Goal: Find contact information: Find contact information

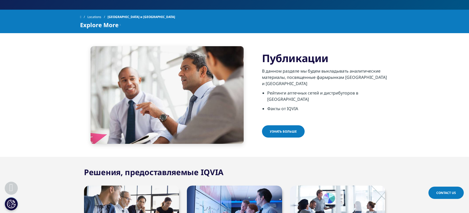
scroll to position [193, 0]
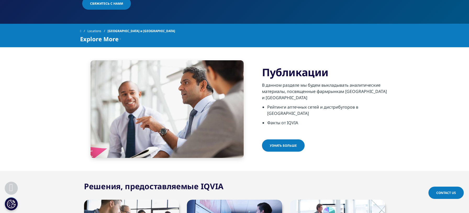
click at [281, 144] on span "Узнать больше" at bounding box center [283, 146] width 27 height 4
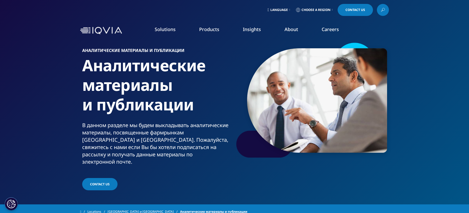
click at [306, 8] on span "Choose a Region" at bounding box center [315, 10] width 29 height 4
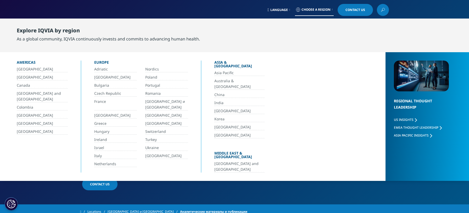
click at [156, 103] on link "[GEOGRAPHIC_DATA] и [GEOGRAPHIC_DATA]" at bounding box center [166, 105] width 43 height 12
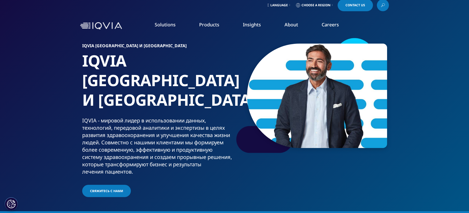
scroll to position [5, 0]
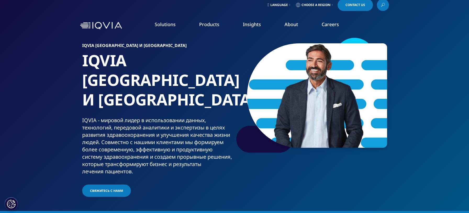
click at [115, 189] on span "Свяжитесь с нами" at bounding box center [106, 191] width 33 height 4
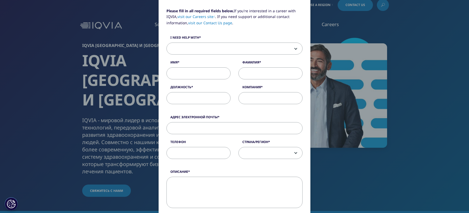
scroll to position [37, 0]
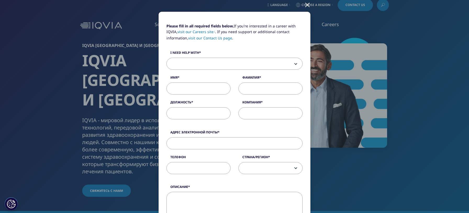
click at [209, 68] on span at bounding box center [235, 64] width 136 height 12
click at [239, 41] on p "Please fill in all required fields below. If you're interested in a career with…" at bounding box center [234, 34] width 136 height 22
click at [307, 6] on div at bounding box center [307, 4] width 6 height 14
